Goal: Task Accomplishment & Management: Manage account settings

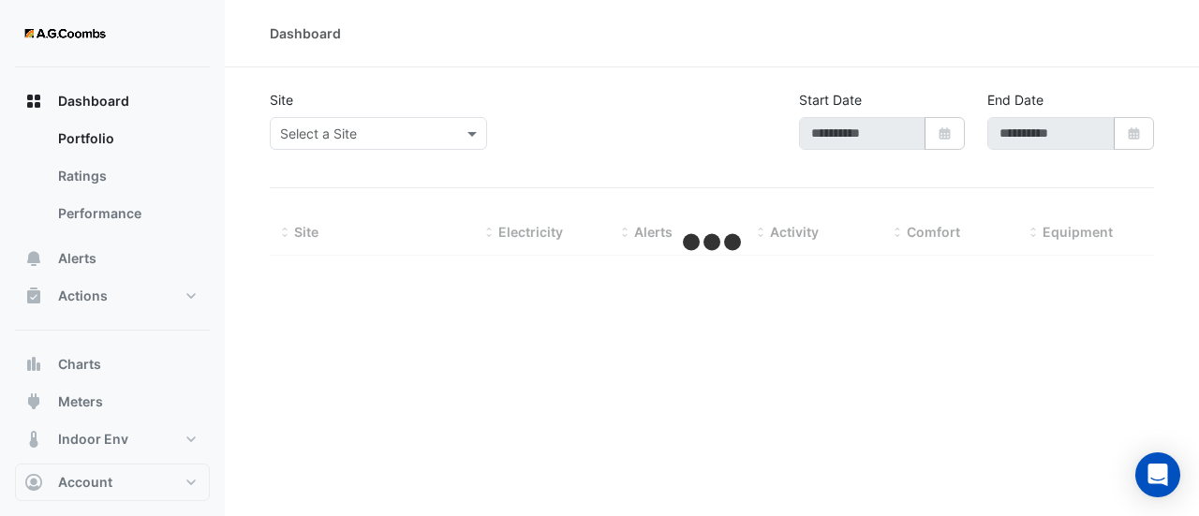
type input "**********"
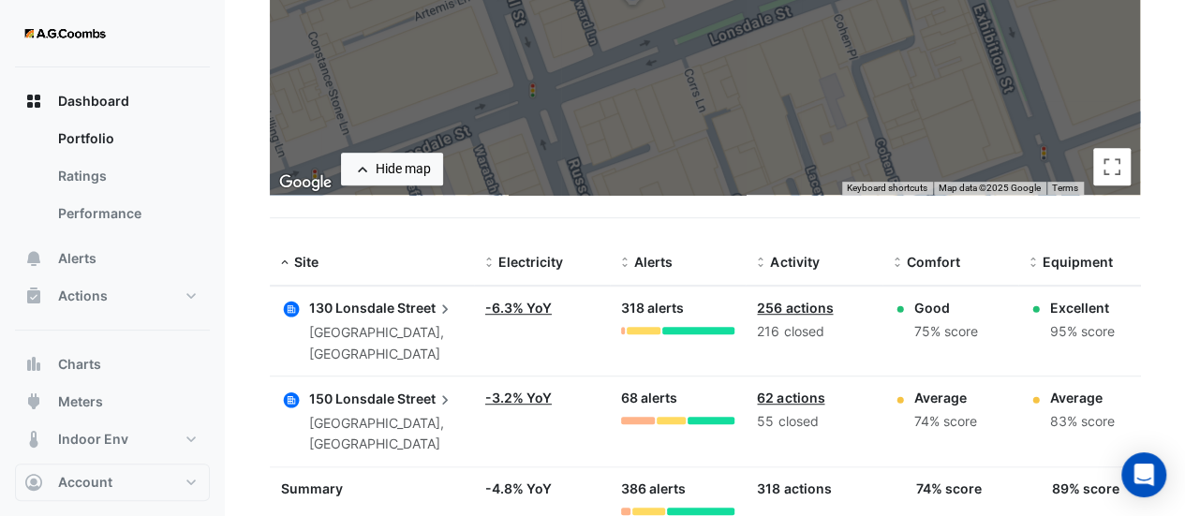
scroll to position [435, 0]
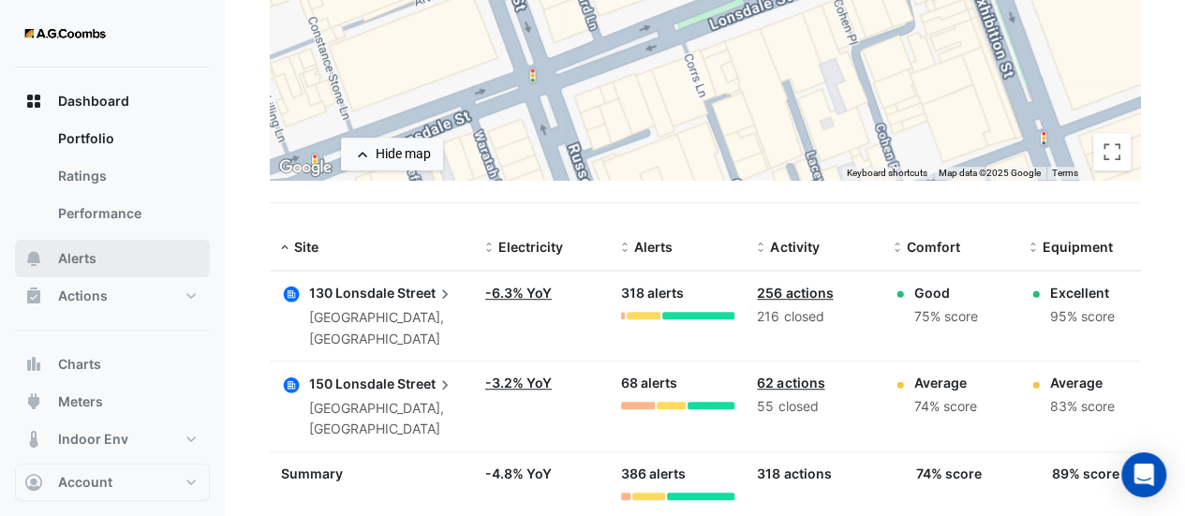
click at [94, 254] on span "Alerts" at bounding box center [77, 258] width 38 height 19
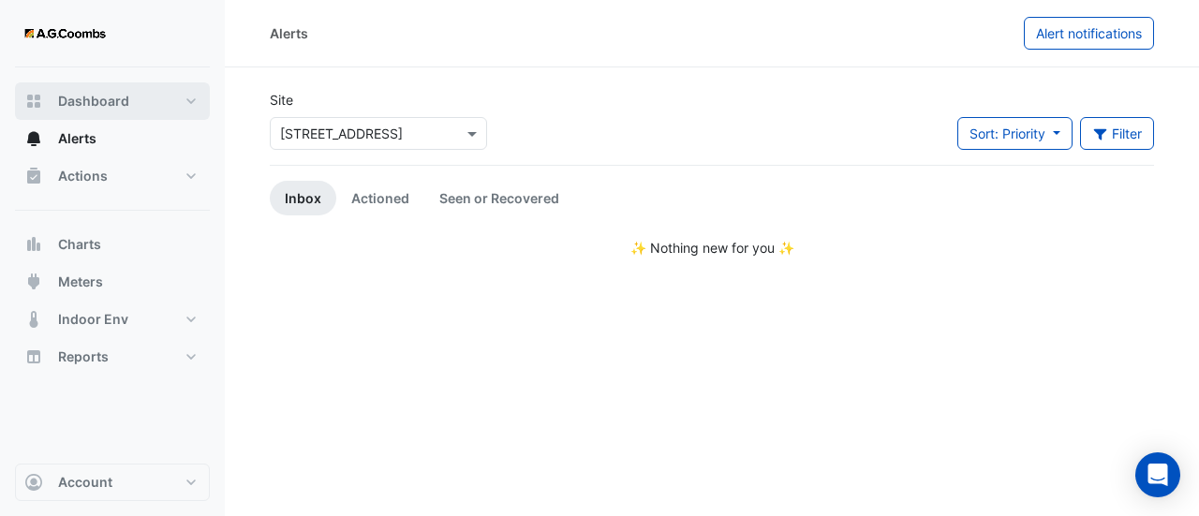
click at [154, 92] on button "Dashboard" at bounding box center [112, 100] width 195 height 37
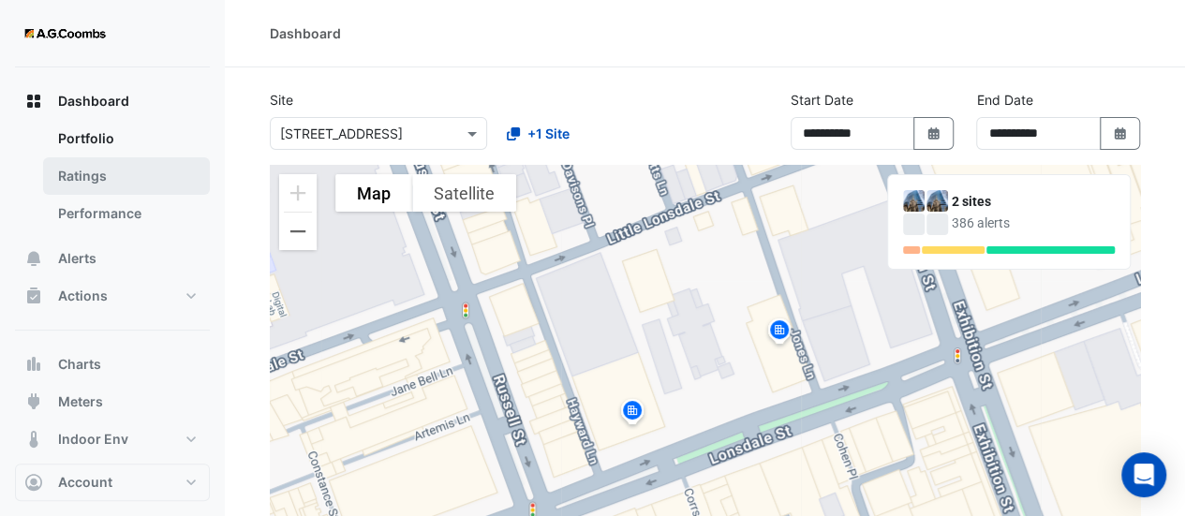
scroll to position [52, 0]
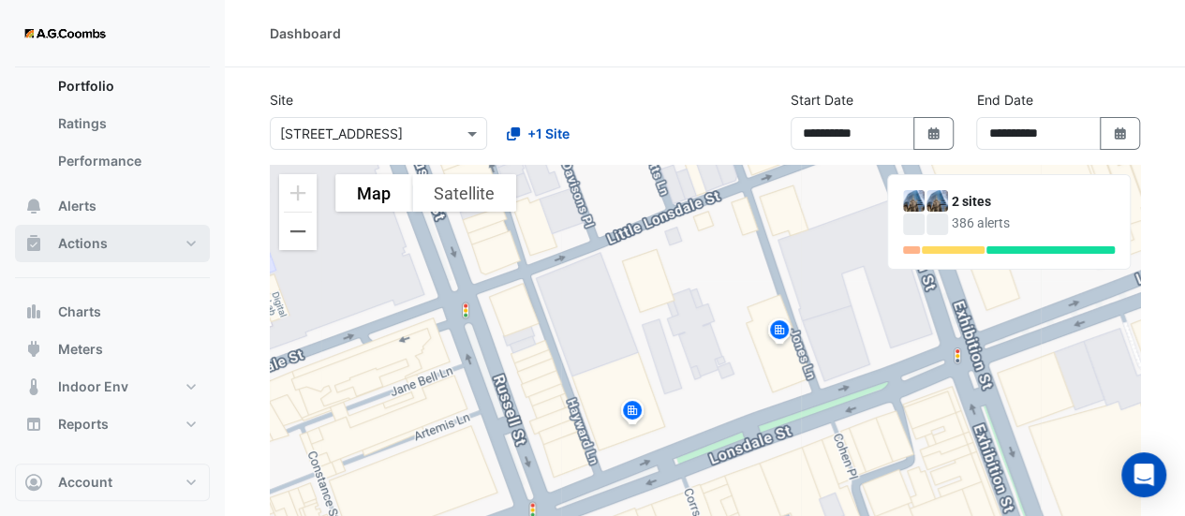
click at [138, 253] on button "Actions" at bounding box center [112, 243] width 195 height 37
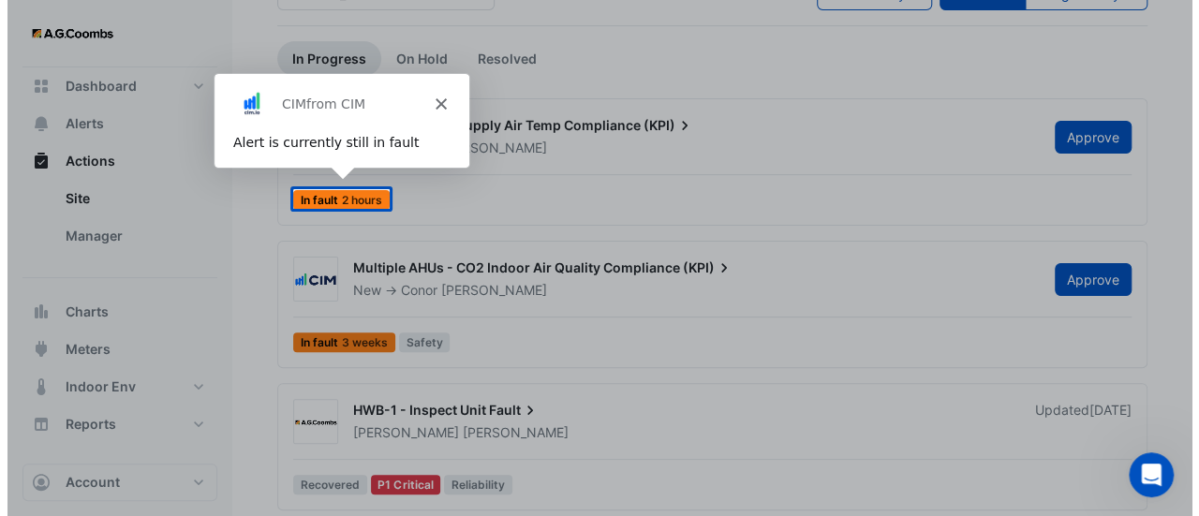
scroll to position [141, 0]
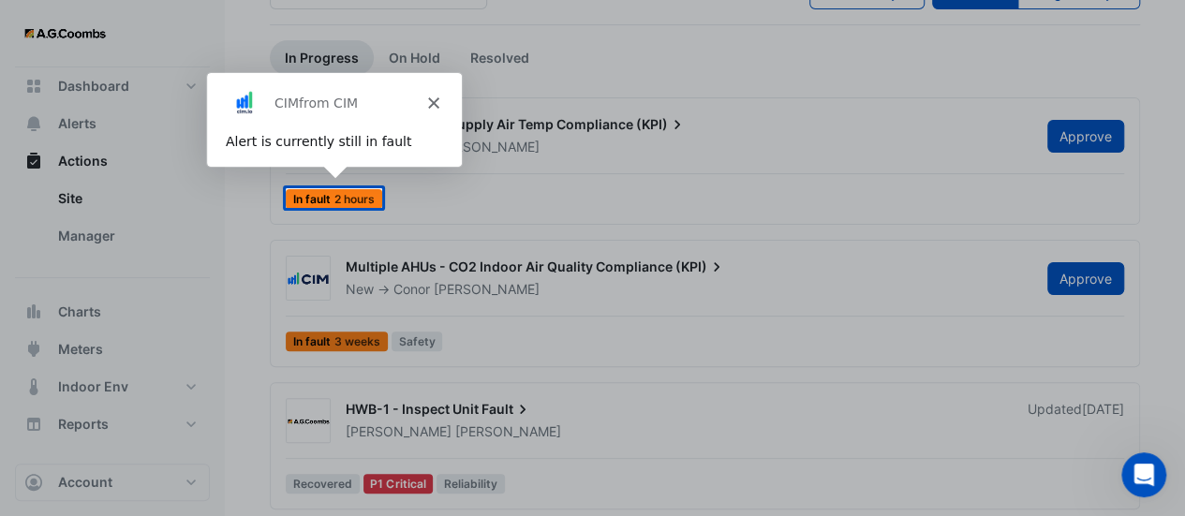
click at [710, 194] on div "Product tour overlay" at bounding box center [592, 258] width 1185 height 516
click at [452, 99] on div "CIM from CIM" at bounding box center [332, 102] width 255 height 60
click at [446, 98] on div "CIM from CIM" at bounding box center [332, 102] width 255 height 60
click at [430, 102] on polygon "Close" at bounding box center [431, 101] width 11 height 11
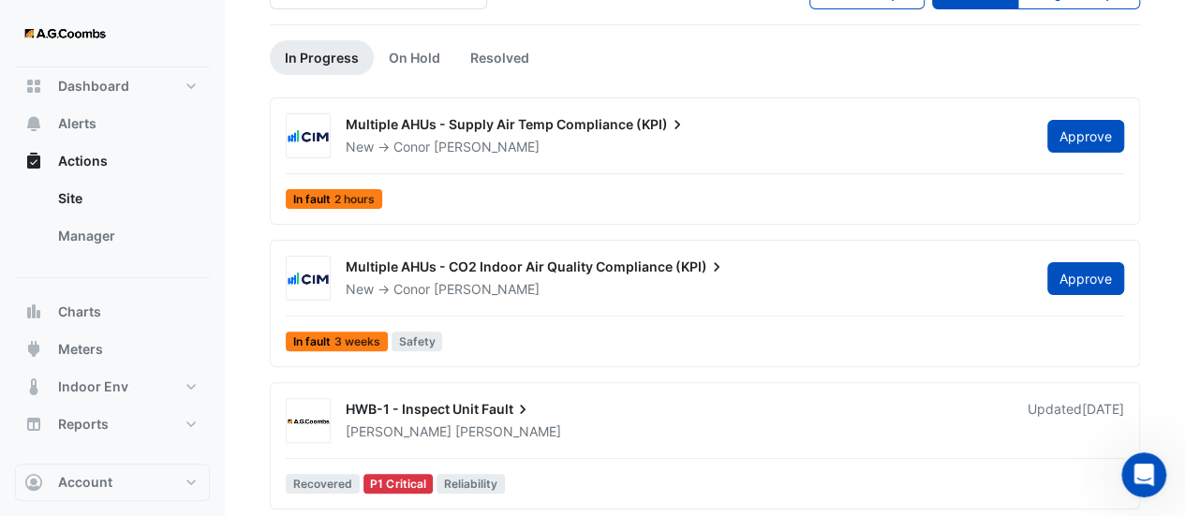
click at [502, 132] on div "Multiple AHUs - Supply Air Temp Compliance (KPI)" at bounding box center [685, 126] width 679 height 22
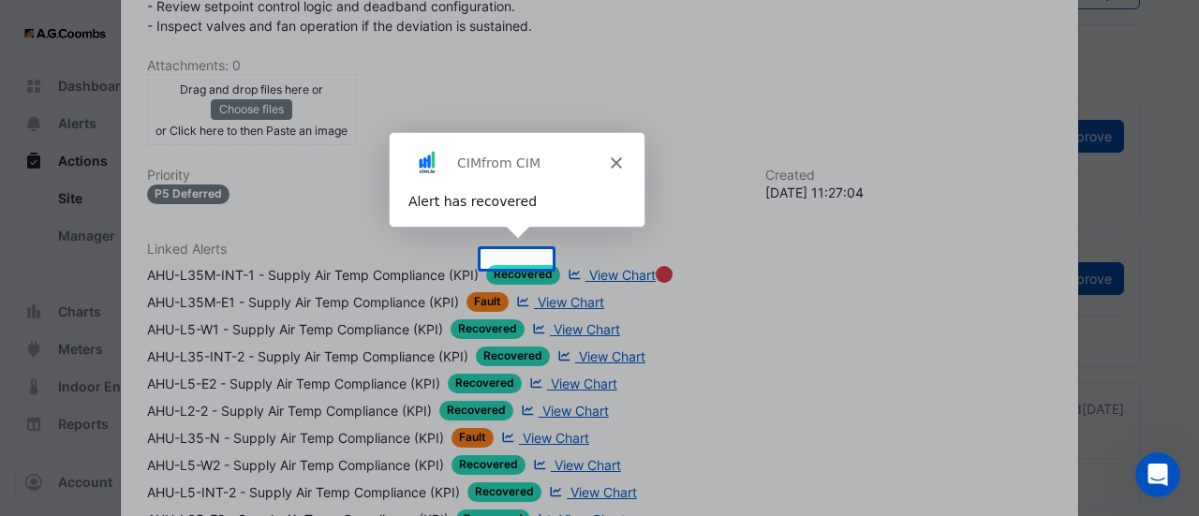
scroll to position [627, 0]
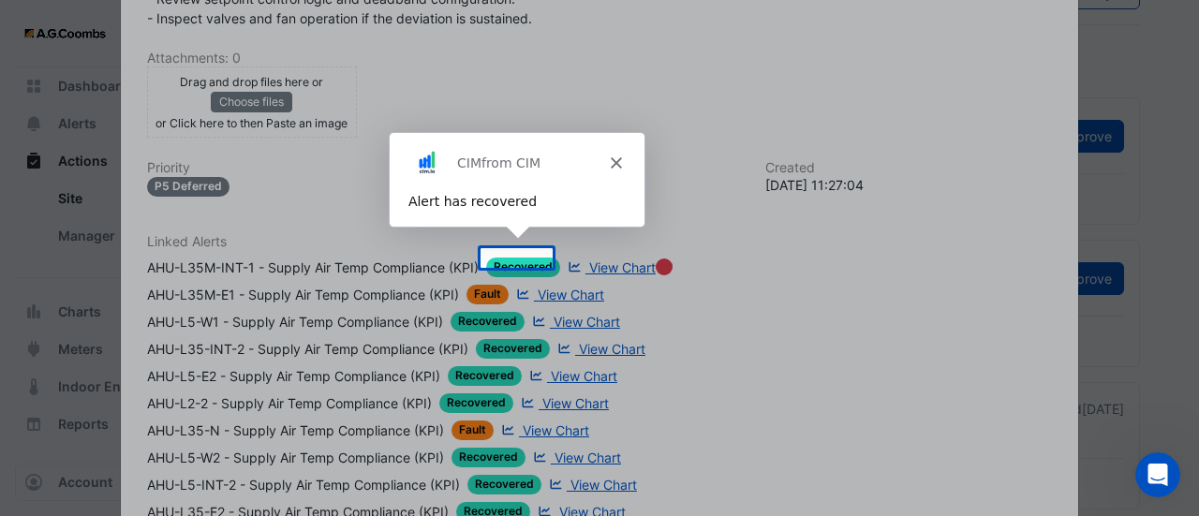
click at [624, 154] on div "CIM from CIM" at bounding box center [515, 161] width 255 height 60
click at [609, 161] on icon "Close" at bounding box center [614, 161] width 11 height 11
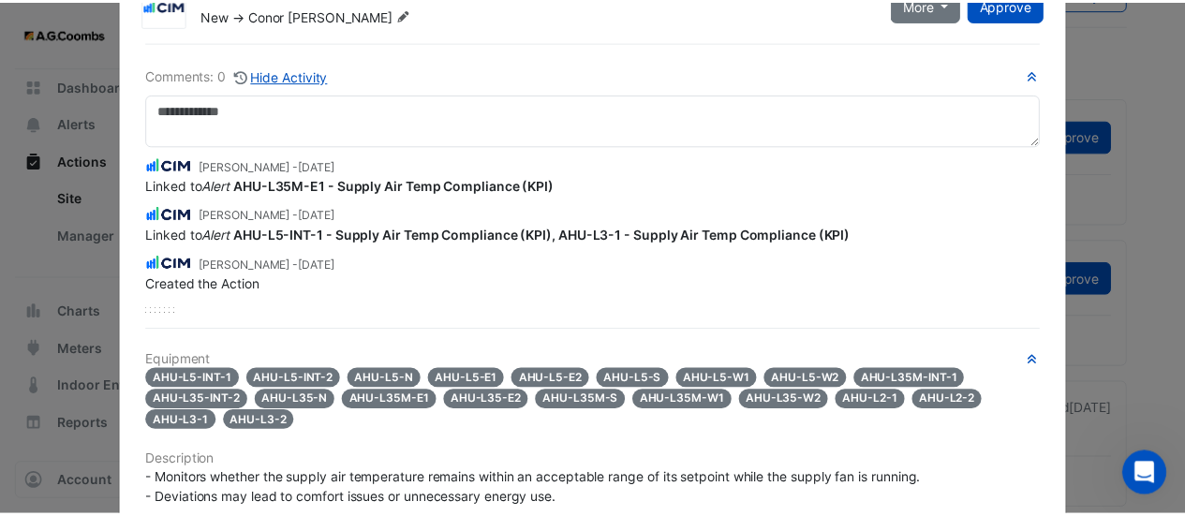
scroll to position [0, 0]
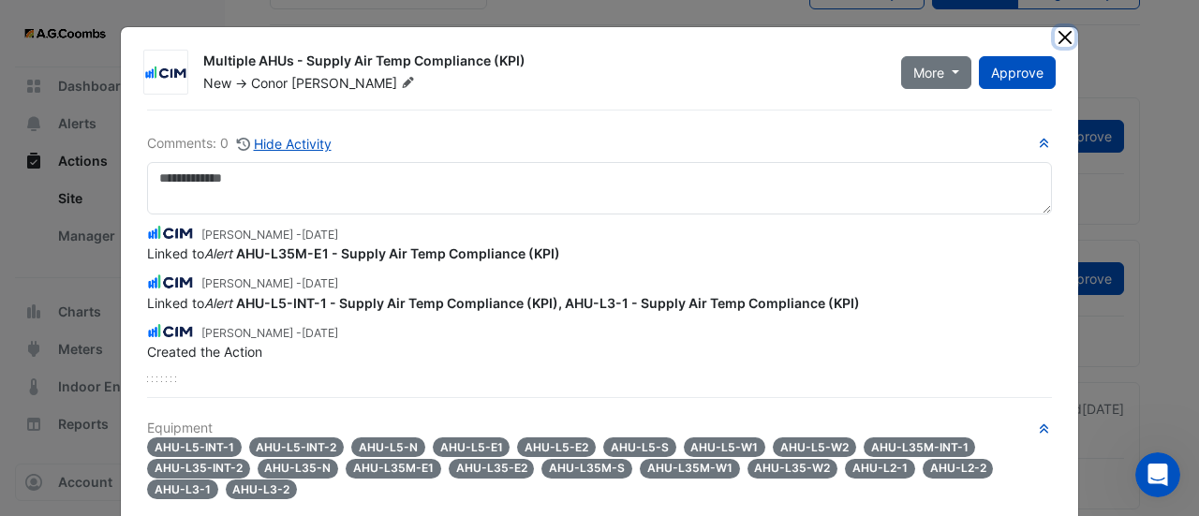
click at [1055, 38] on button "Close" at bounding box center [1065, 37] width 20 height 20
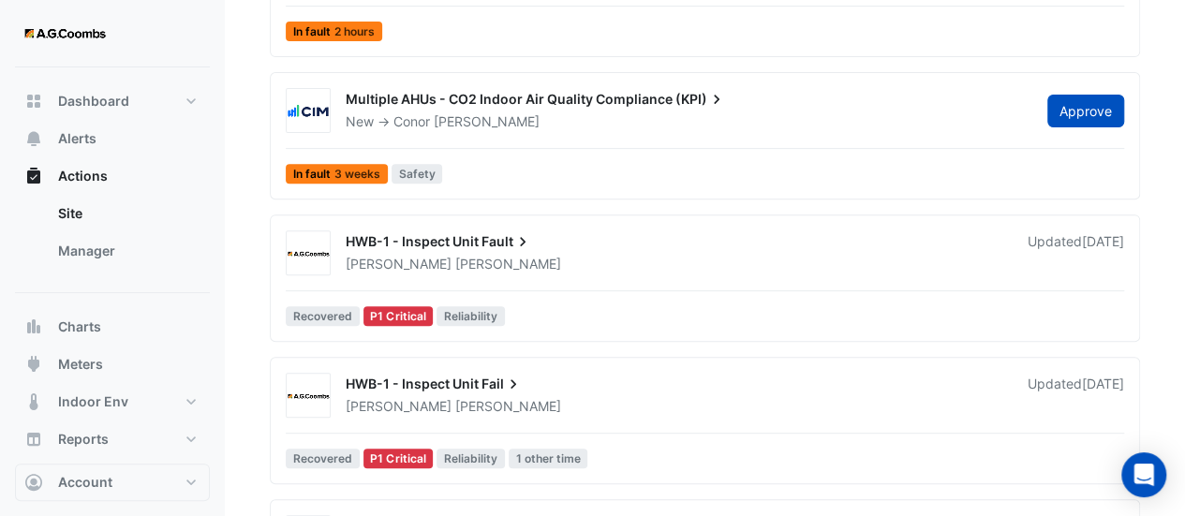
scroll to position [343, 0]
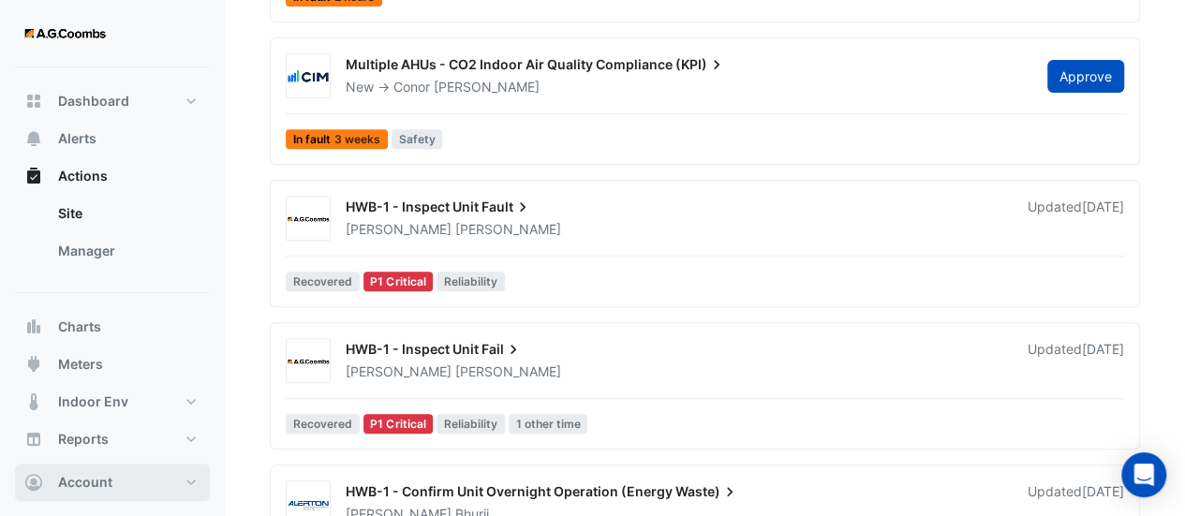
click at [147, 489] on button "Account" at bounding box center [112, 482] width 195 height 37
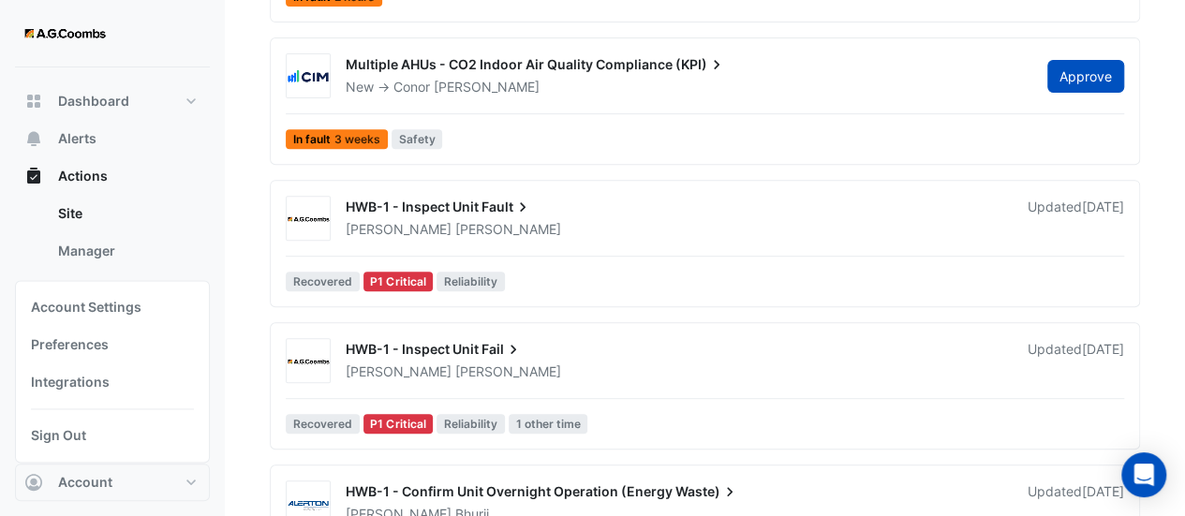
click at [735, 226] on div "Chris Adams" at bounding box center [675, 229] width 663 height 19
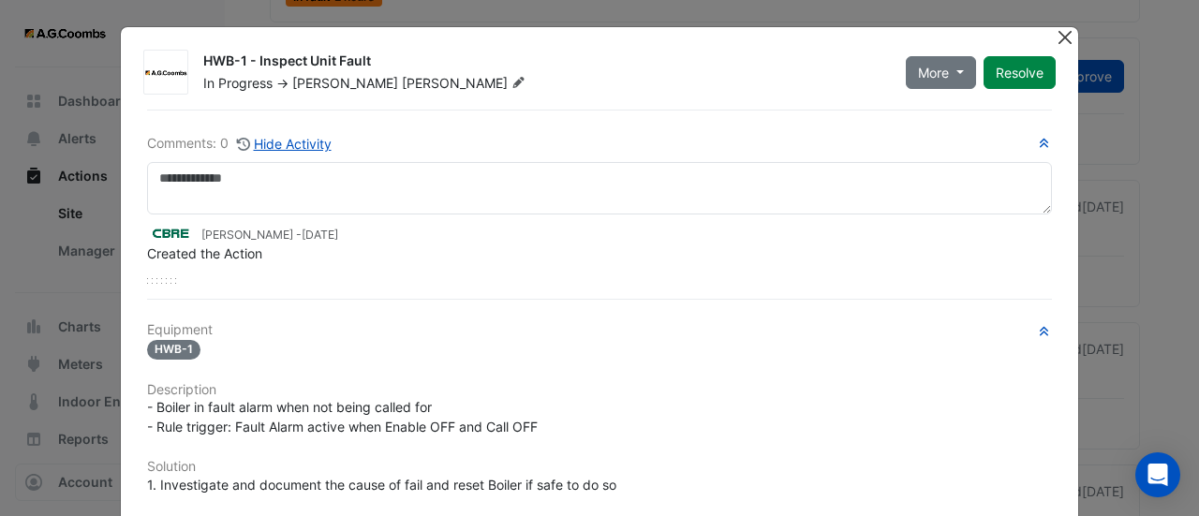
click at [1060, 31] on button "Close" at bounding box center [1065, 37] width 20 height 20
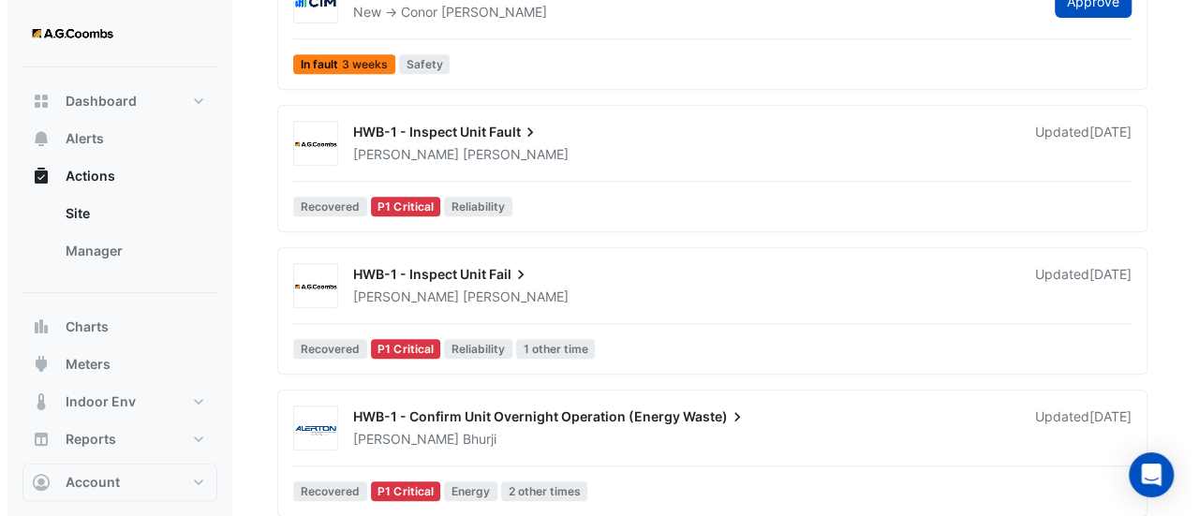
scroll to position [423, 0]
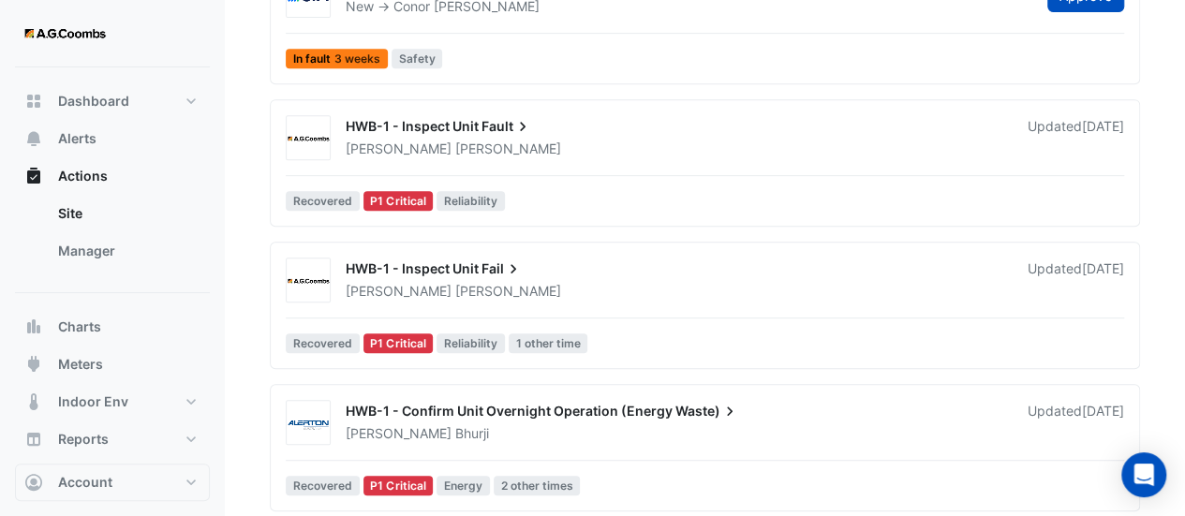
click at [429, 133] on div "HWB-1 - Inspect Unit Fault" at bounding box center [675, 128] width 659 height 22
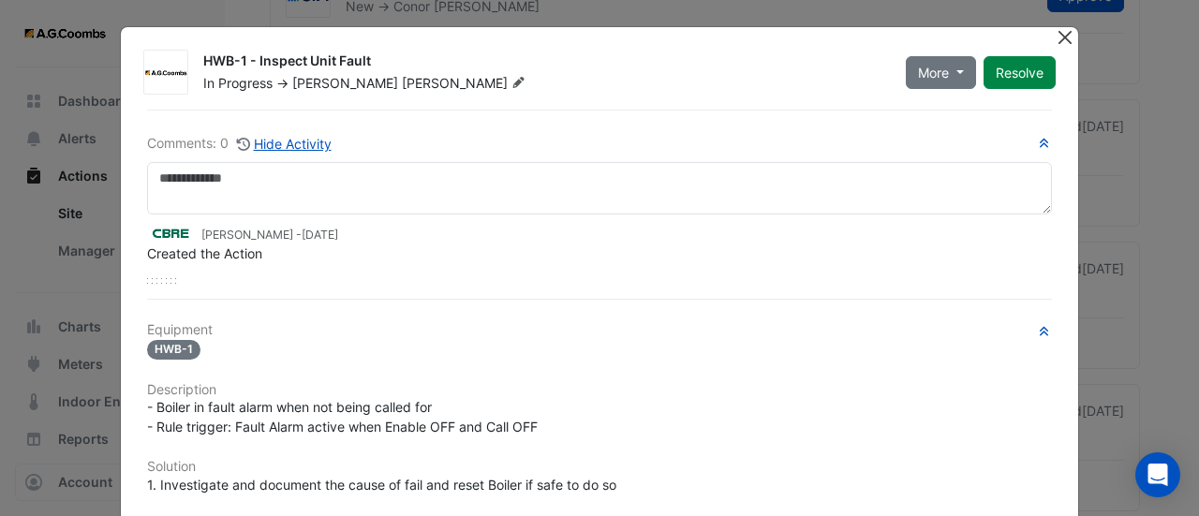
click at [1055, 35] on button "Close" at bounding box center [1065, 37] width 20 height 20
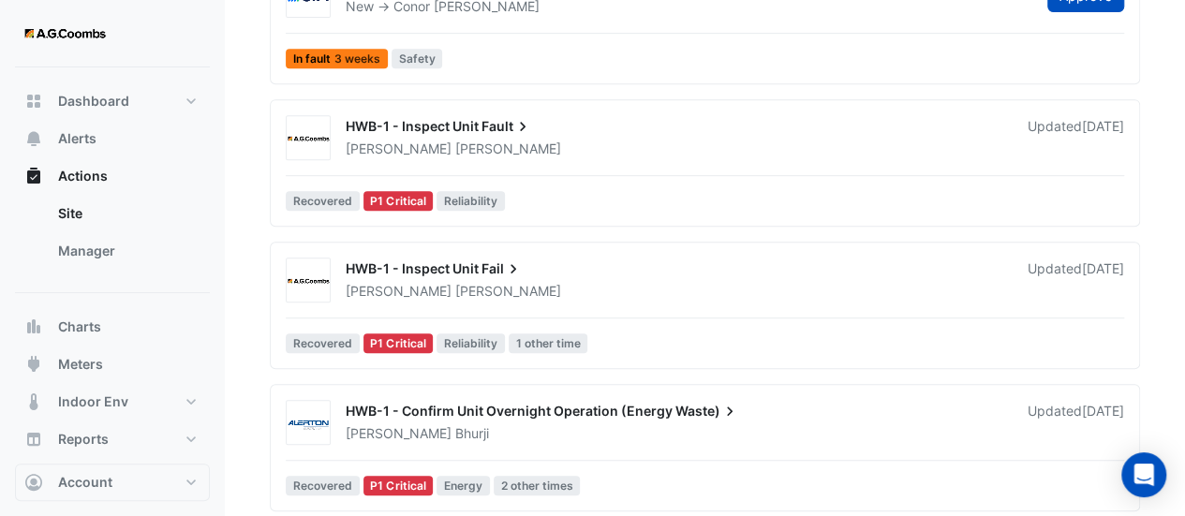
click at [1050, 37] on div "Multiple AHUs - CO2 Indoor Air Quality Compliance (KPI) New -> Conor Deane Appr…" at bounding box center [704, 24] width 853 height 103
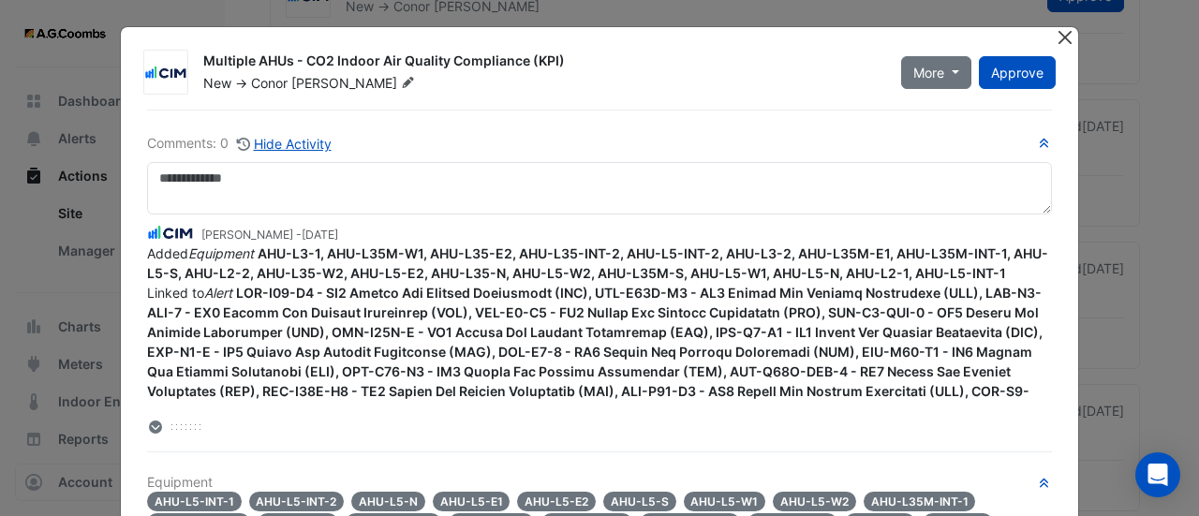
click at [1060, 39] on button "Close" at bounding box center [1065, 37] width 20 height 20
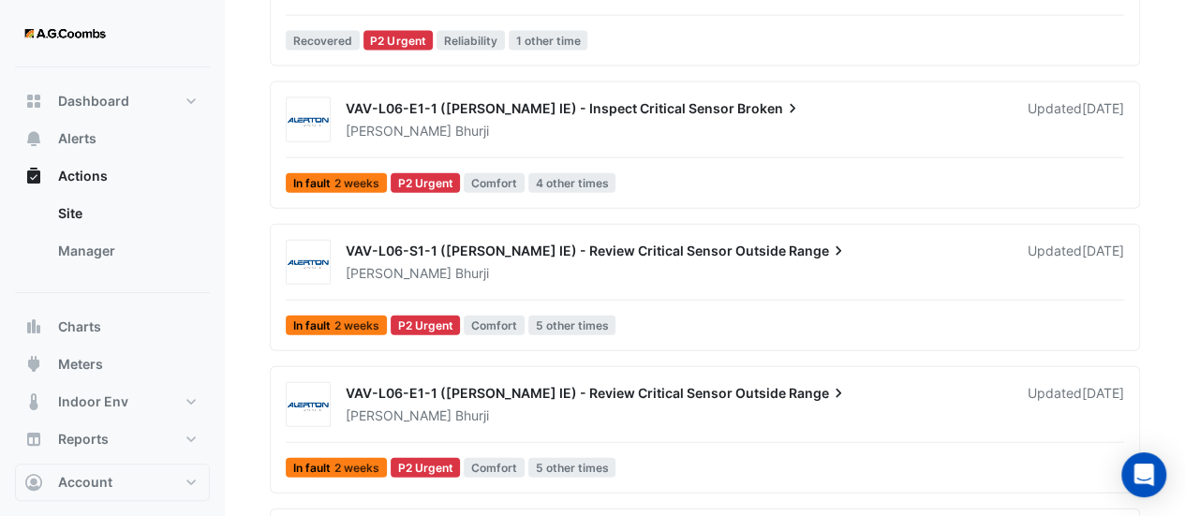
scroll to position [2114, 0]
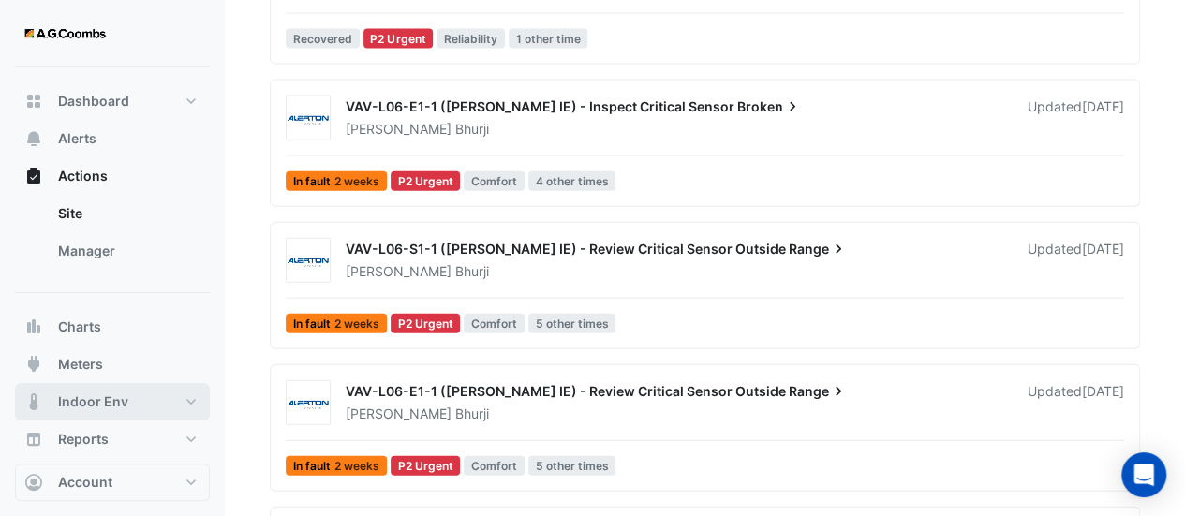
click at [88, 413] on button "Indoor Env" at bounding box center [112, 401] width 195 height 37
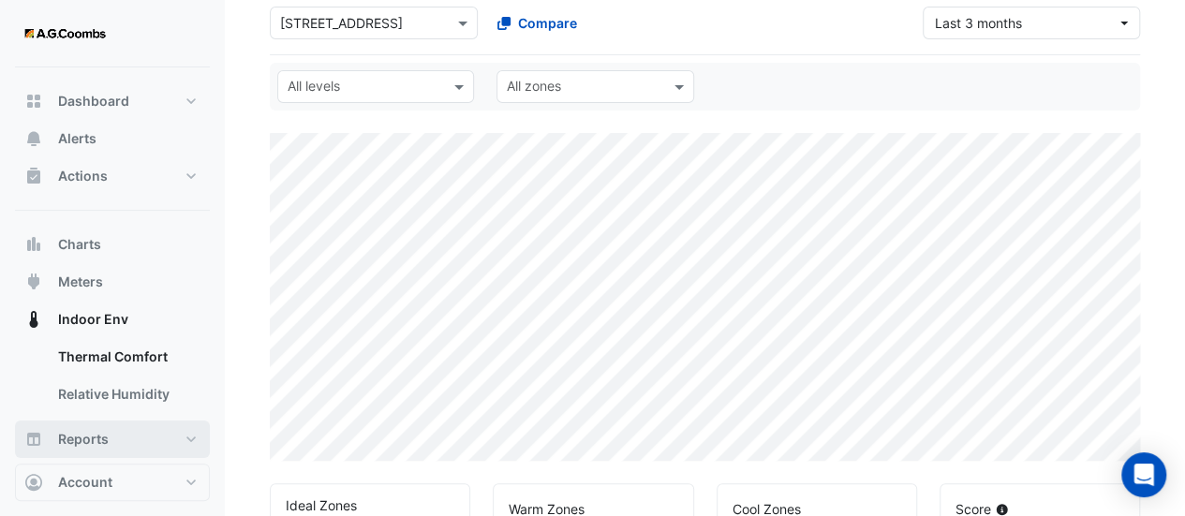
scroll to position [724, 0]
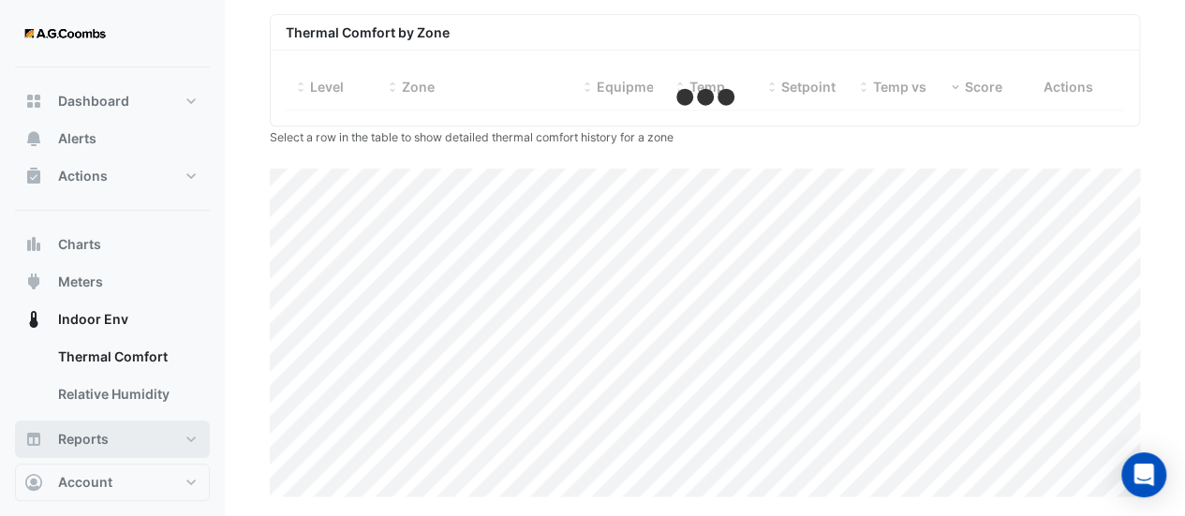
click at [102, 439] on span "Reports" at bounding box center [83, 439] width 51 height 19
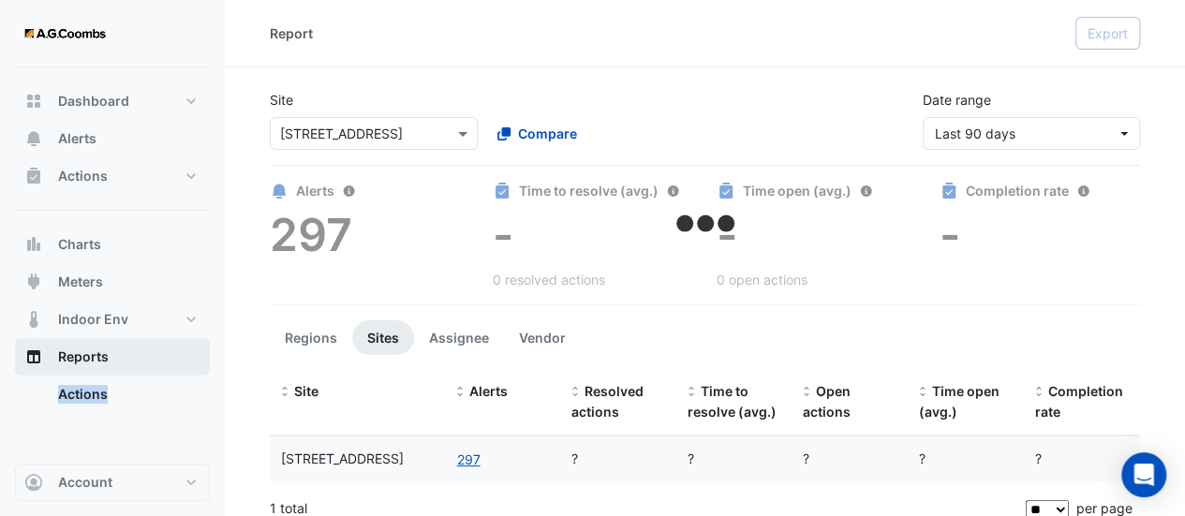
click at [102, 439] on div "Dashboard Portfolio Ratings Performance Alerts Actions Site Manager Charts" at bounding box center [112, 265] width 195 height 396
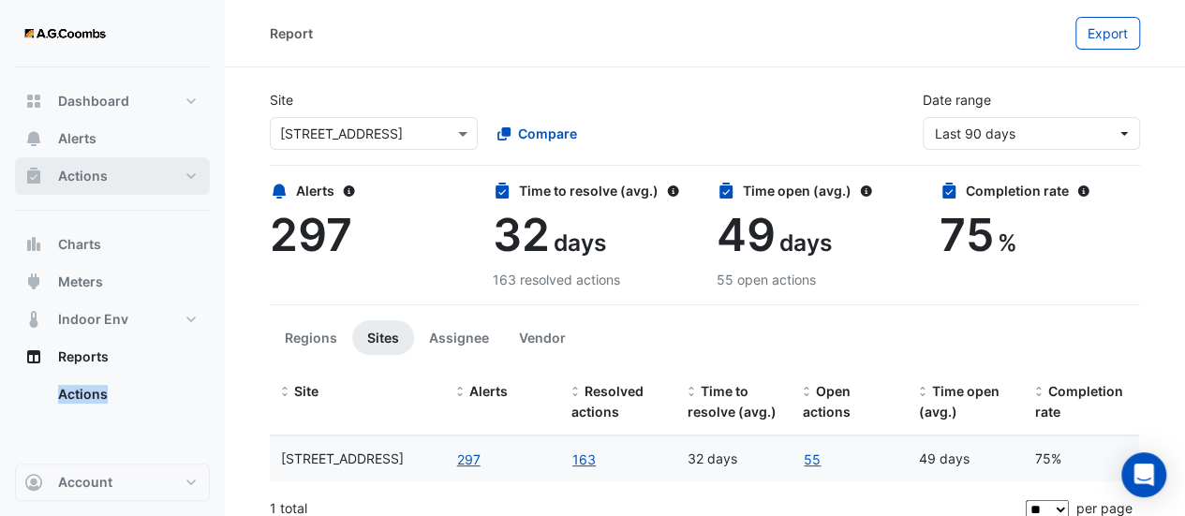
click at [124, 175] on button "Actions" at bounding box center [112, 175] width 195 height 37
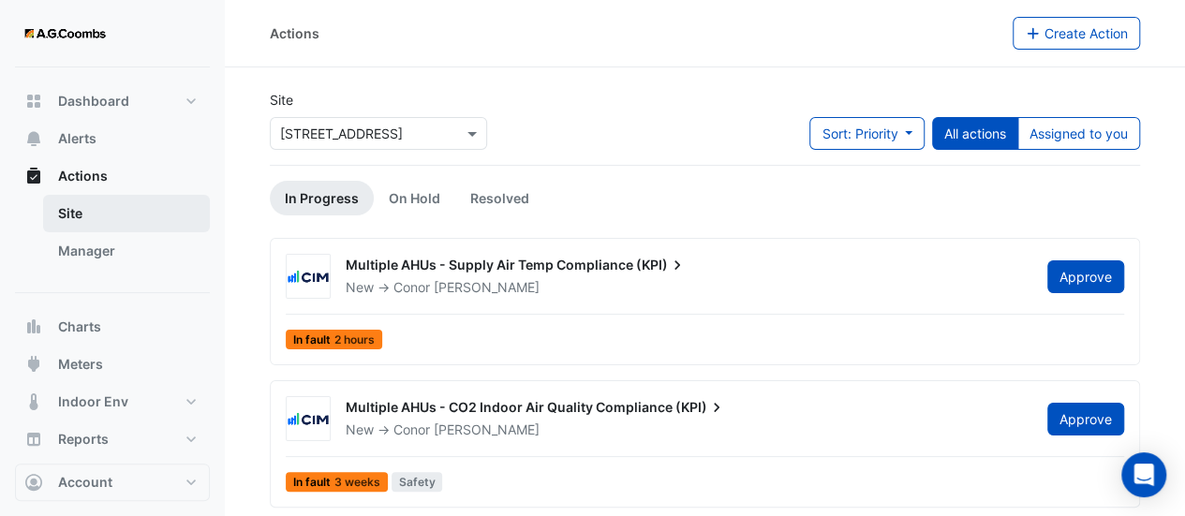
click at [104, 198] on link "Site" at bounding box center [126, 213] width 167 height 37
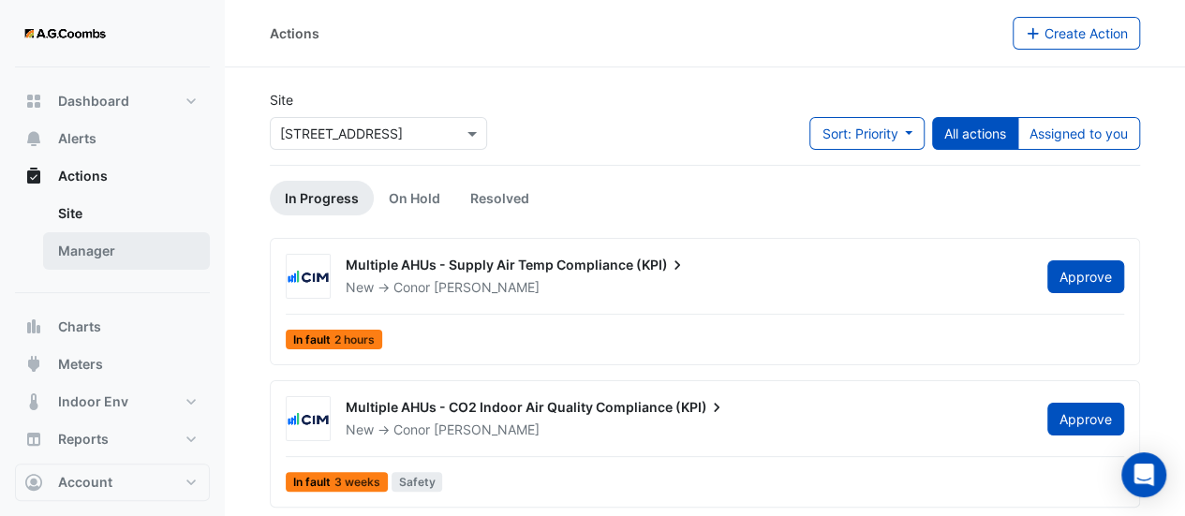
click at [105, 244] on link "Manager" at bounding box center [126, 250] width 167 height 37
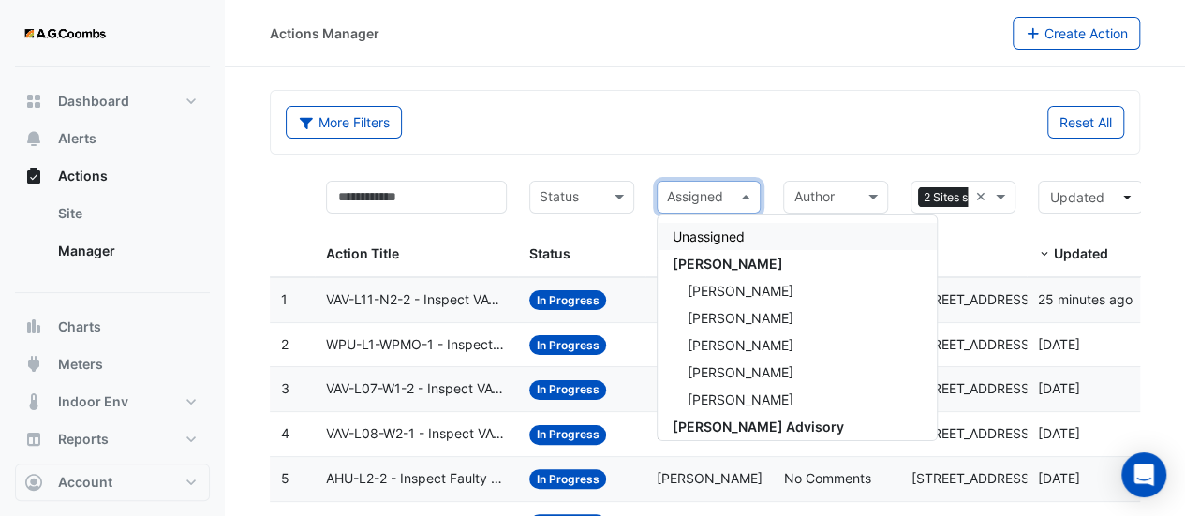
click at [693, 194] on input "text" at bounding box center [698, 199] width 63 height 22
click at [766, 368] on span "Jayden Schille" at bounding box center [741, 372] width 106 height 16
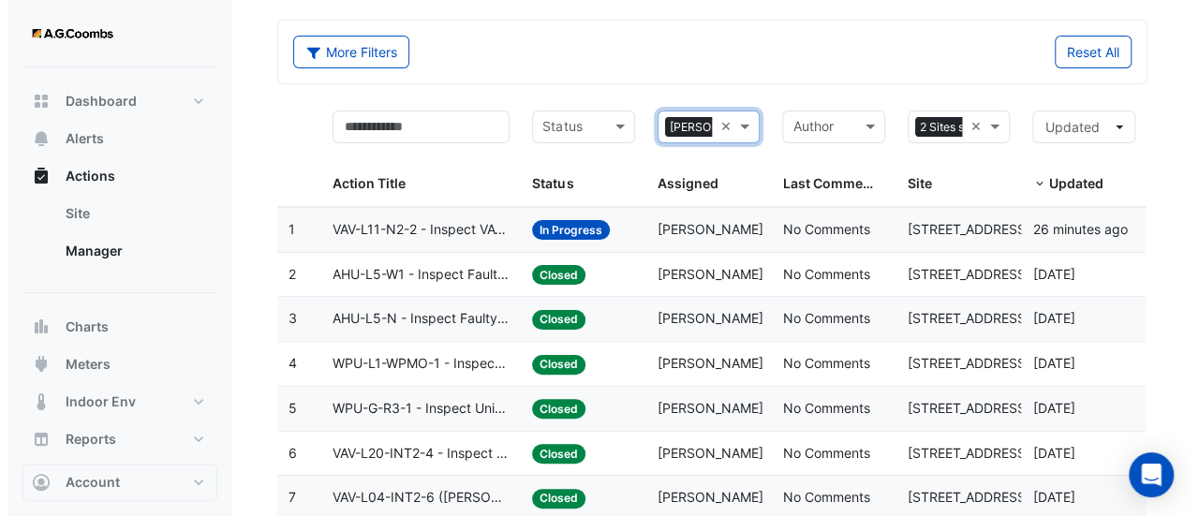
scroll to position [69, 0]
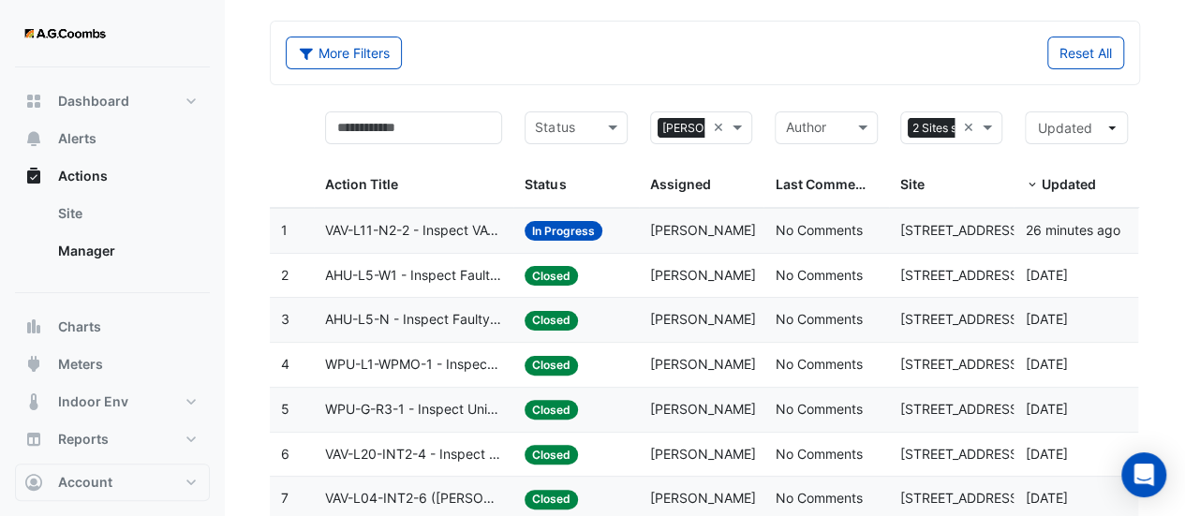
click at [454, 215] on datatable-body-cell "Action Title: VAV-L11-N2-2 - Inspect VAV Hot Water Valve Leak" at bounding box center [414, 231] width 200 height 44
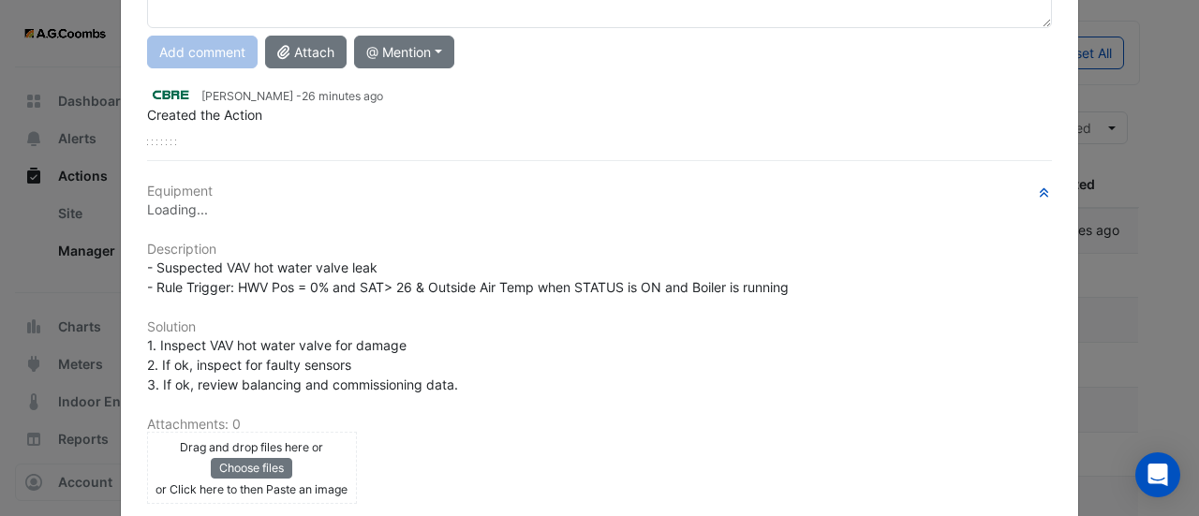
scroll to position [214, 0]
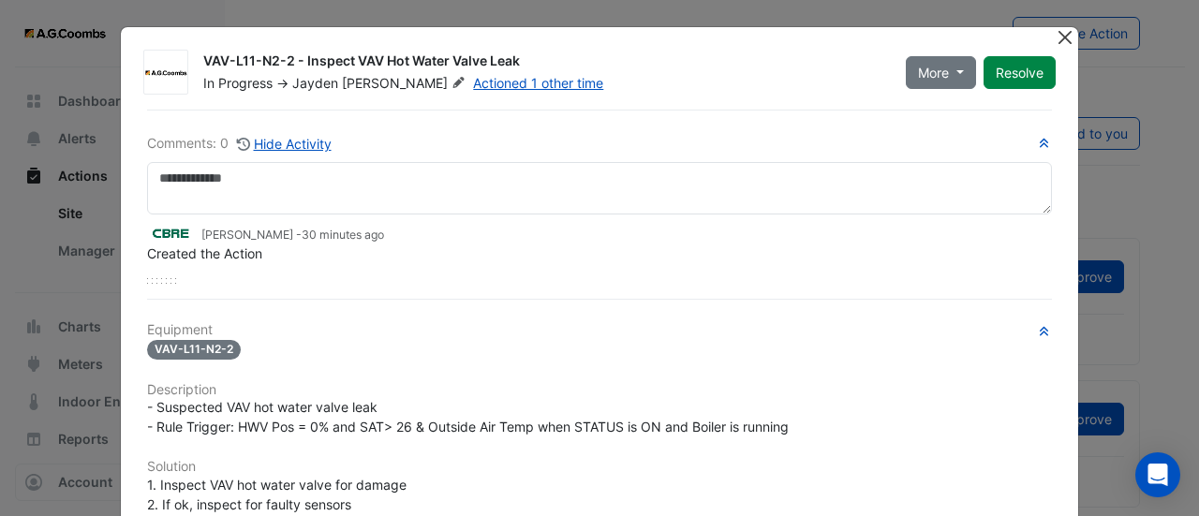
click at [1055, 35] on button "Close" at bounding box center [1065, 37] width 20 height 20
